Goal: Navigation & Orientation: Find specific page/section

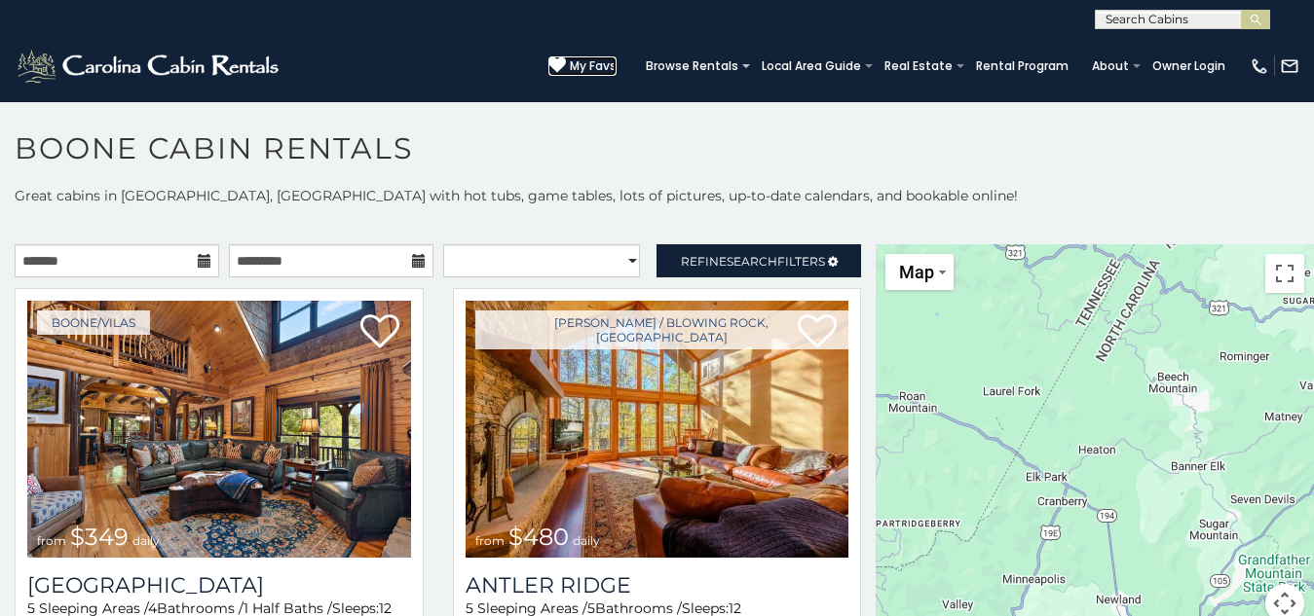
click at [570, 57] on span "My Favs" at bounding box center [593, 66] width 47 height 18
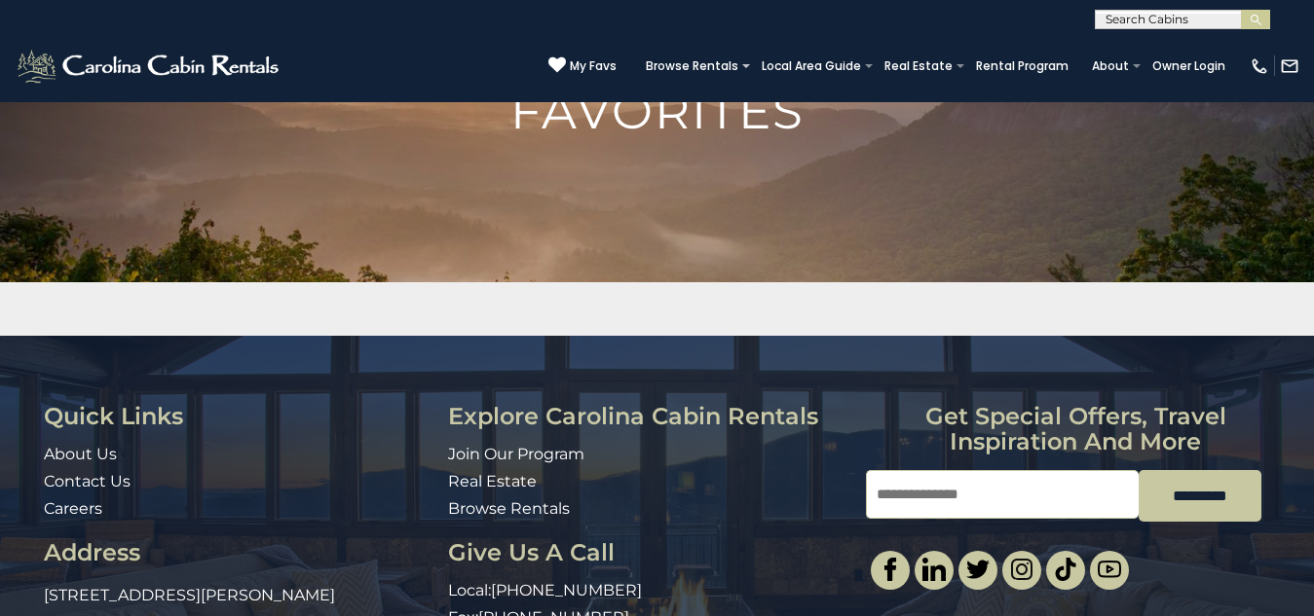
scroll to position [145, 0]
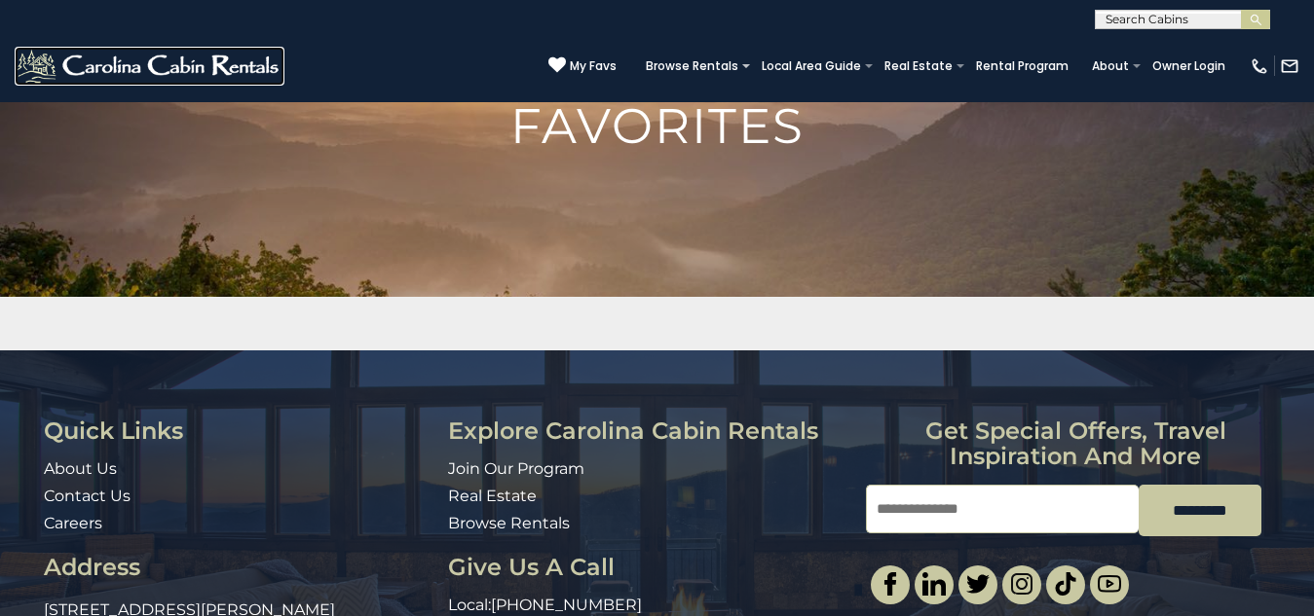
click at [41, 50] on img at bounding box center [150, 66] width 270 height 39
